Goal: Transaction & Acquisition: Purchase product/service

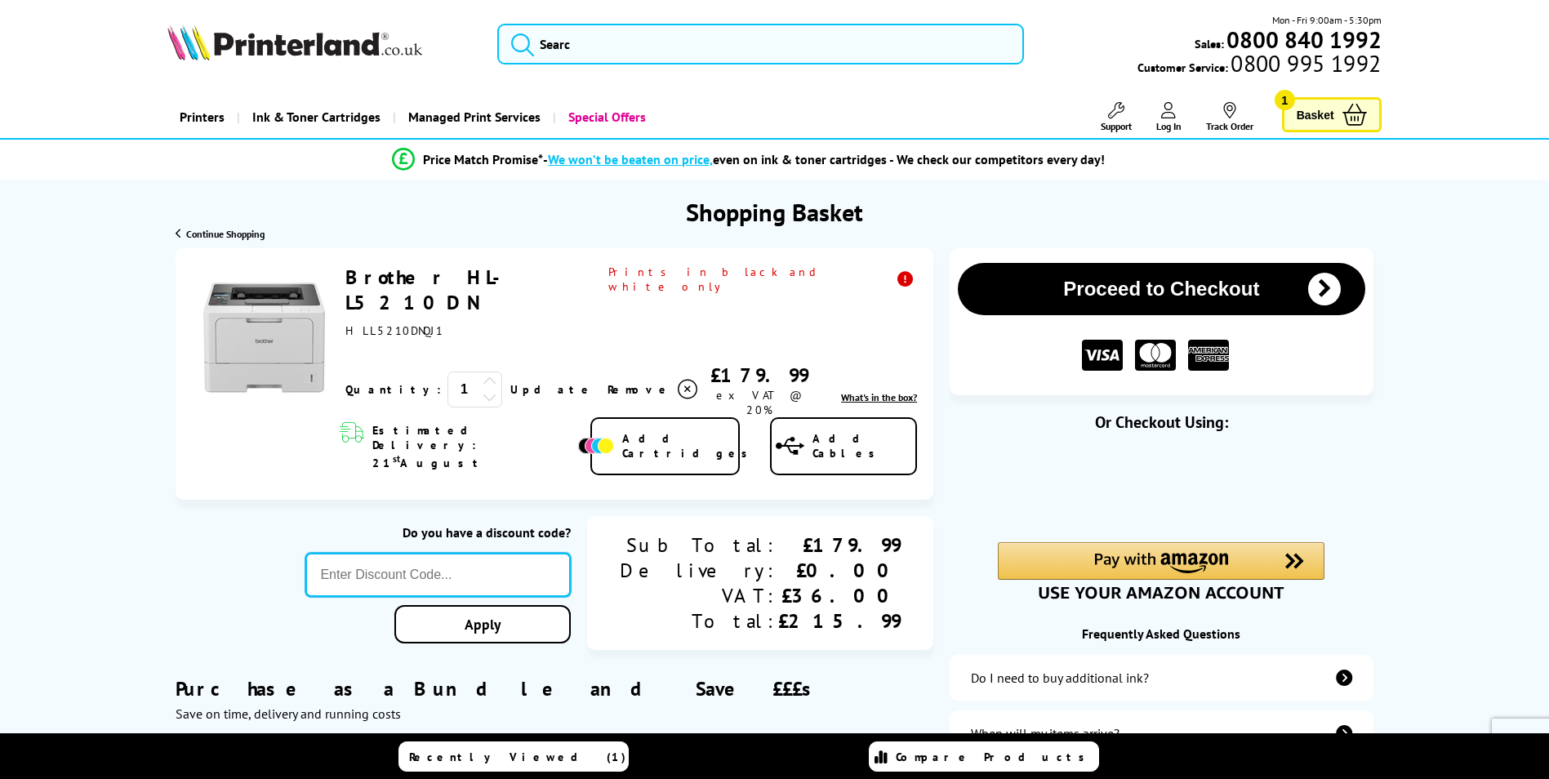
click at [478, 553] on input "text" at bounding box center [437, 575] width 265 height 44
click at [124, 533] on div "Proceed to Checkout Shopping Basket ex VAT @ 20% 1 Update Close st" at bounding box center [775, 709] width 1306 height 923
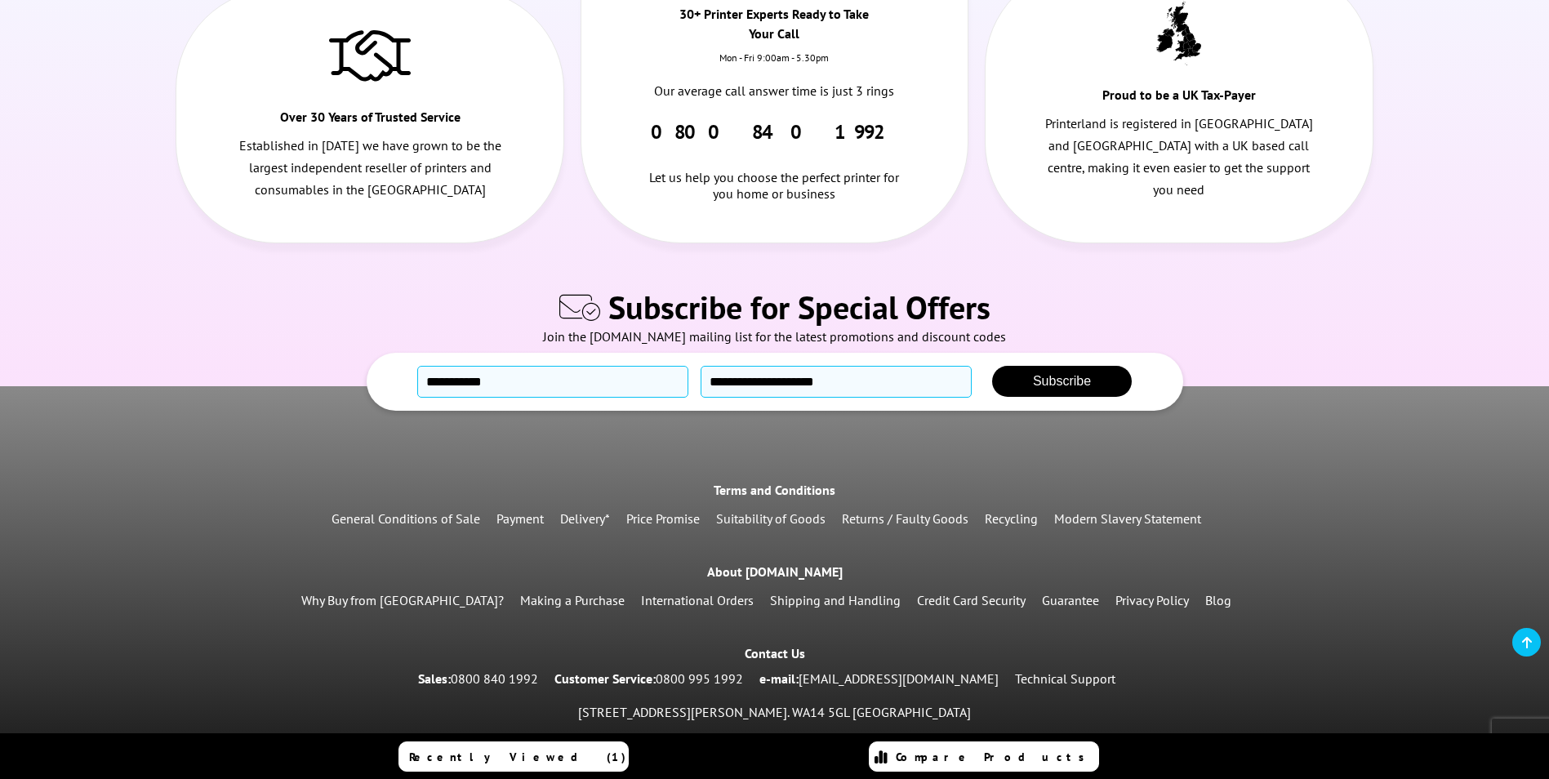
scroll to position [1353, 0]
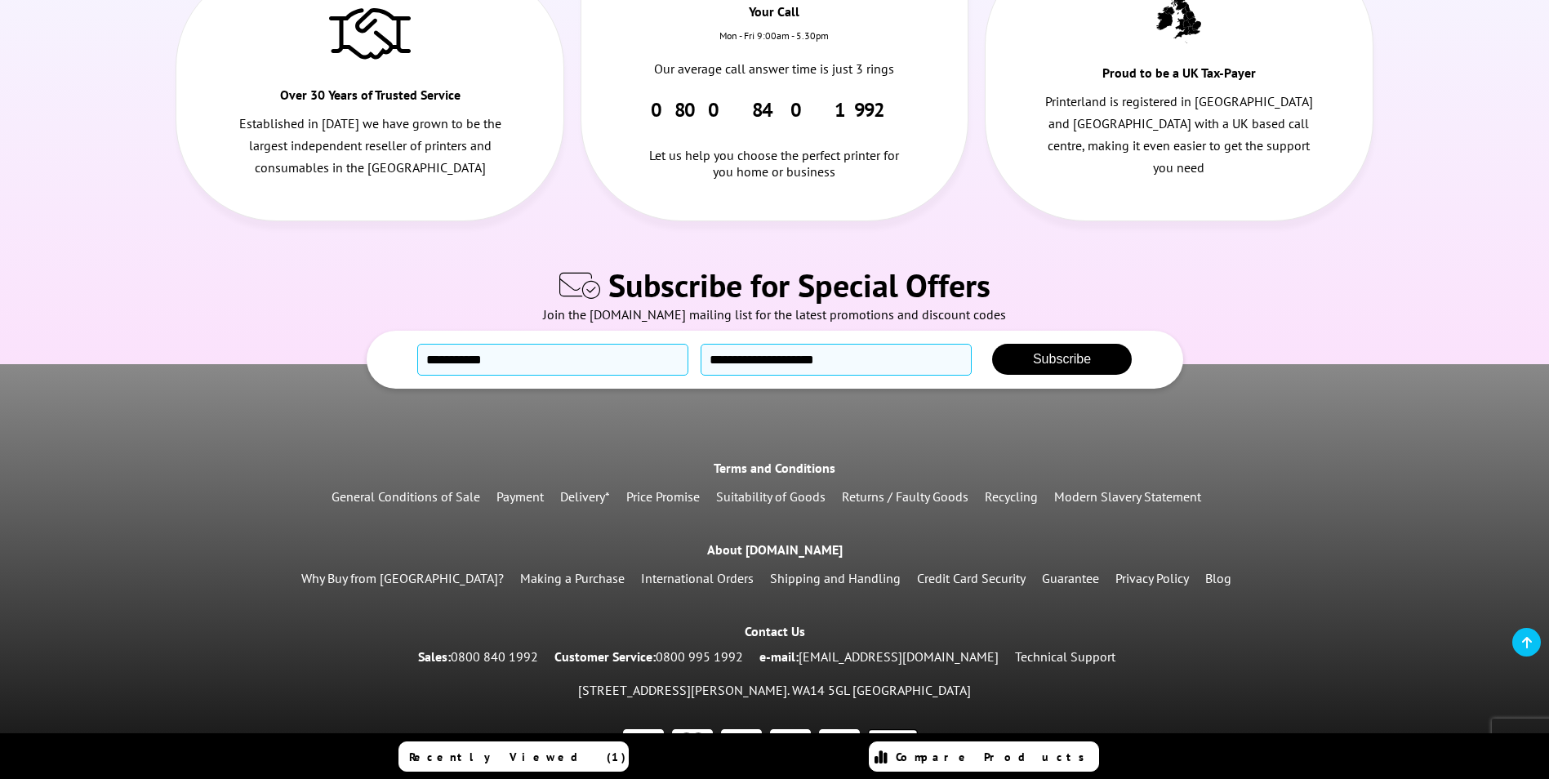
click at [894, 648] on link "[EMAIL_ADDRESS][DOMAIN_NAME]" at bounding box center [898, 656] width 200 height 16
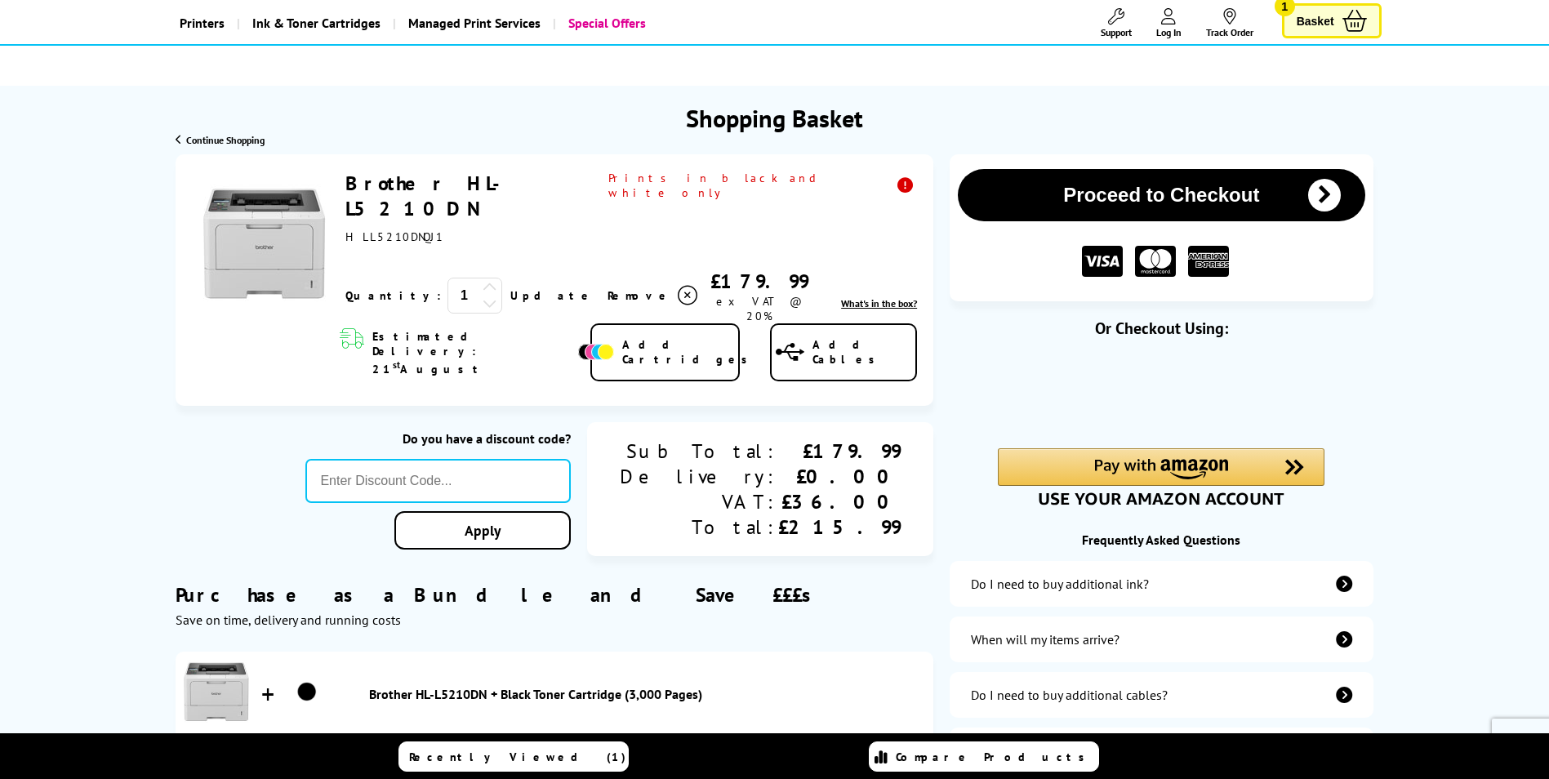
scroll to position [0, 0]
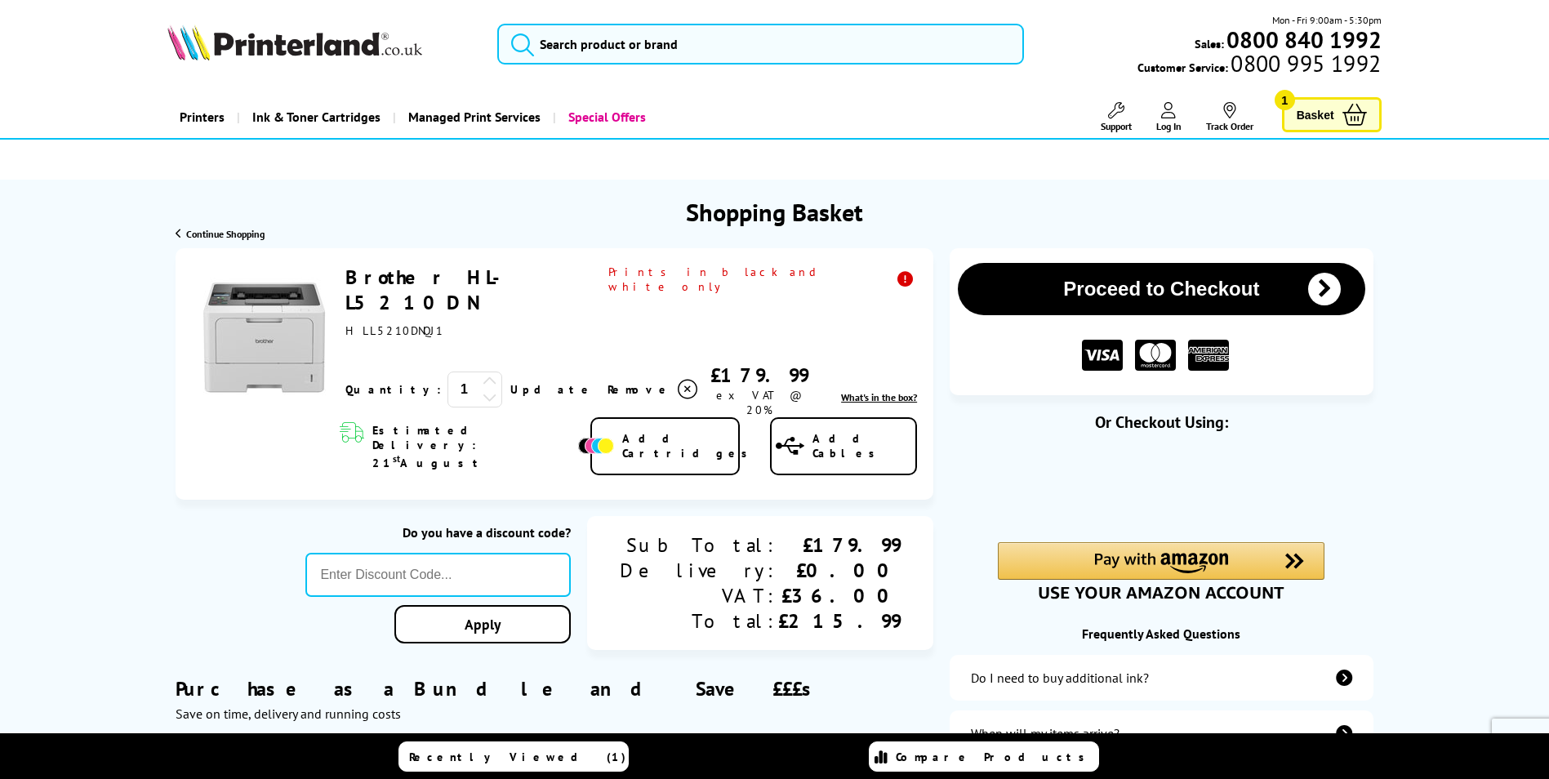
click at [376, 274] on link "Brother HL-L5210DN" at bounding box center [431, 289] width 173 height 51
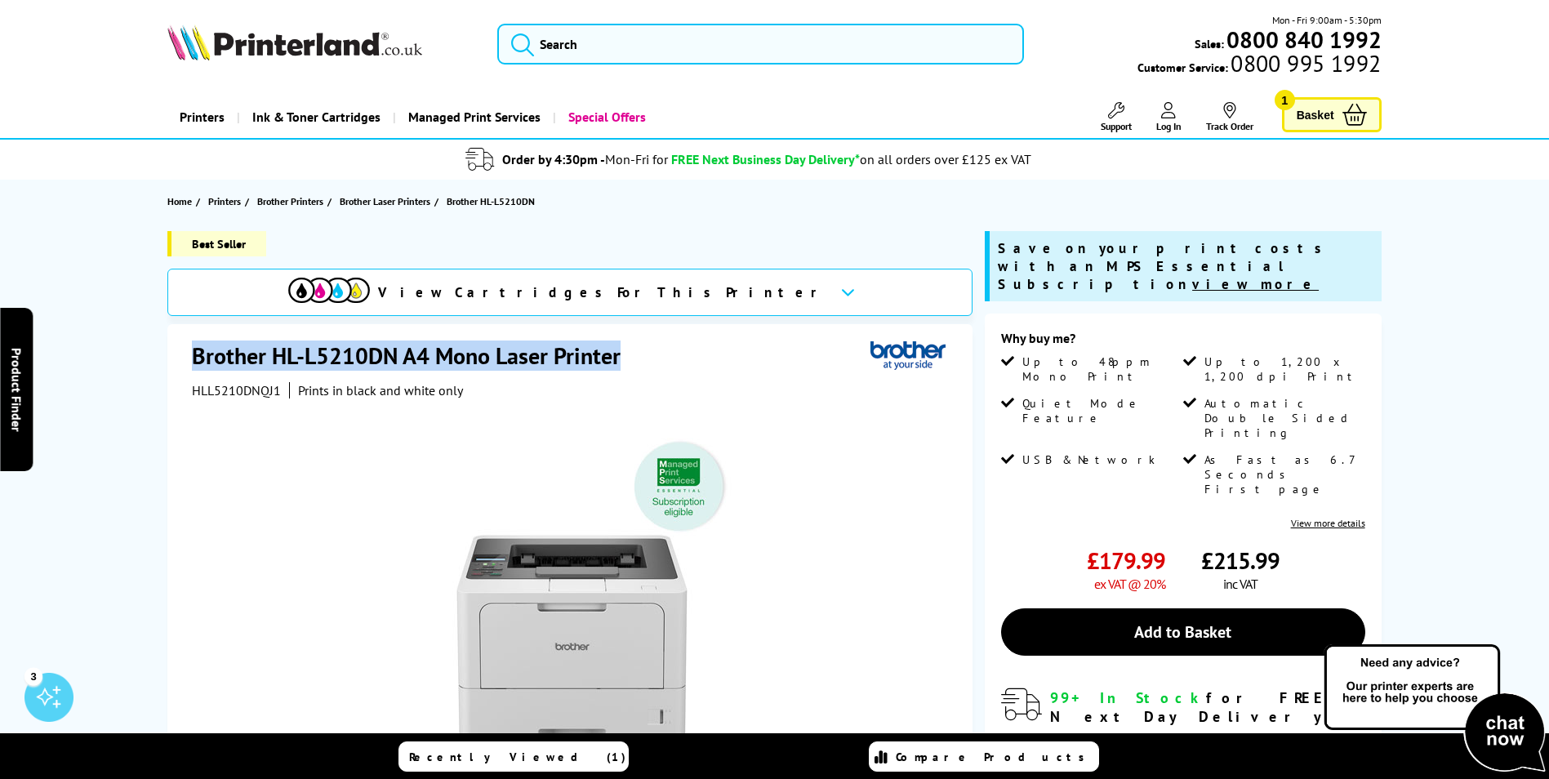
drag, startPoint x: 191, startPoint y: 359, endPoint x: 660, endPoint y: 361, distance: 469.4
click at [660, 361] on div "Brother HL-L5210DN A4 Mono Laser Printer HLL5210DNQJ1 Prints in black and white…" at bounding box center [569, 680] width 805 height 712
copy h1 "Brother HL-L5210DN A4 Mono Laser Printer"
